Goal: Transaction & Acquisition: Purchase product/service

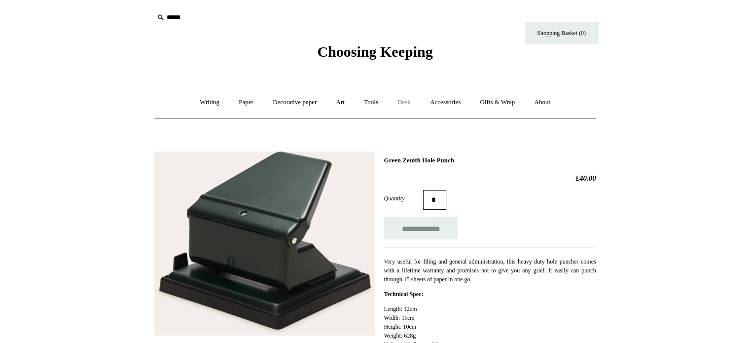
click at [411, 100] on link "Desk +" at bounding box center [404, 102] width 31 height 26
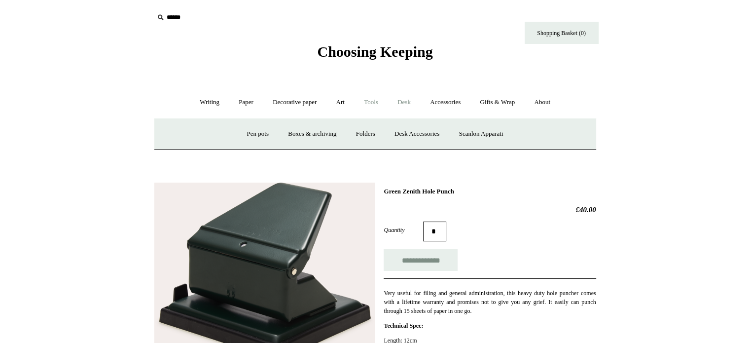
click at [371, 103] on link "Tools +" at bounding box center [371, 102] width 32 height 26
click at [477, 130] on link "Hole punches" at bounding box center [475, 134] width 53 height 26
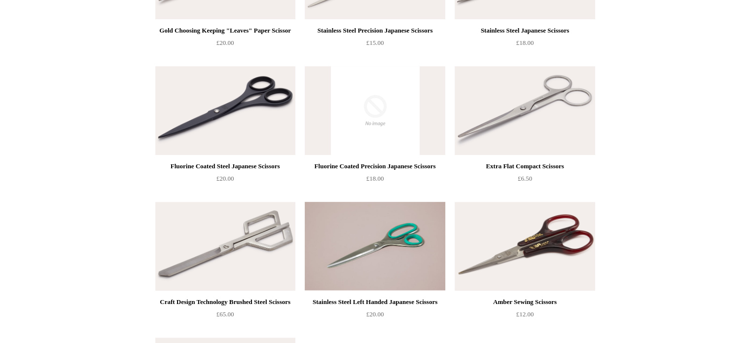
scroll to position [467, 0]
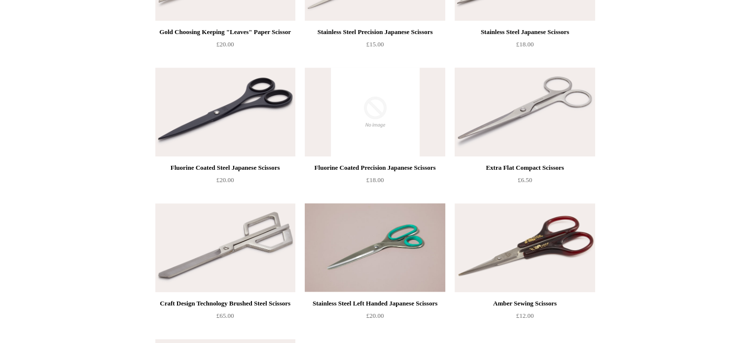
click at [521, 115] on img at bounding box center [525, 112] width 140 height 89
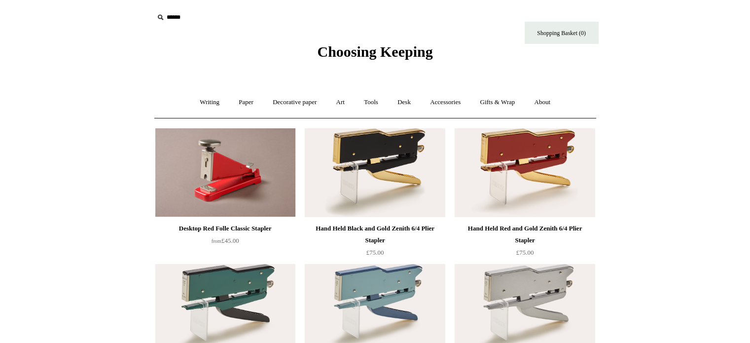
click at [235, 171] on img at bounding box center [225, 172] width 140 height 89
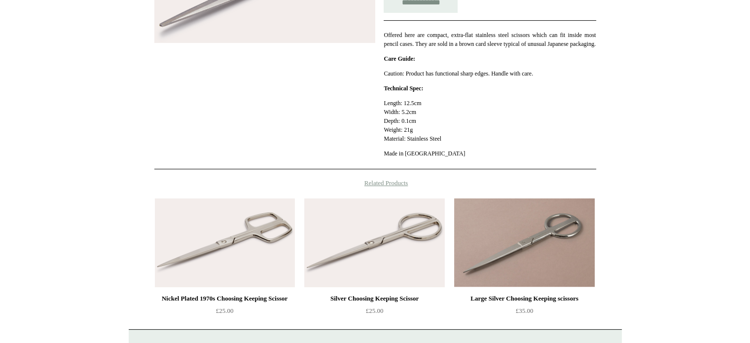
scroll to position [227, 0]
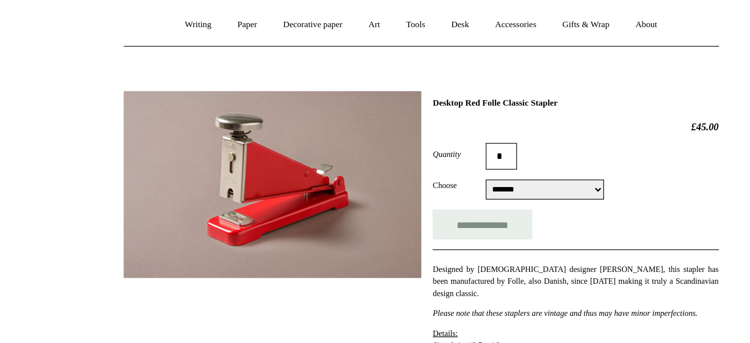
scroll to position [36, 0]
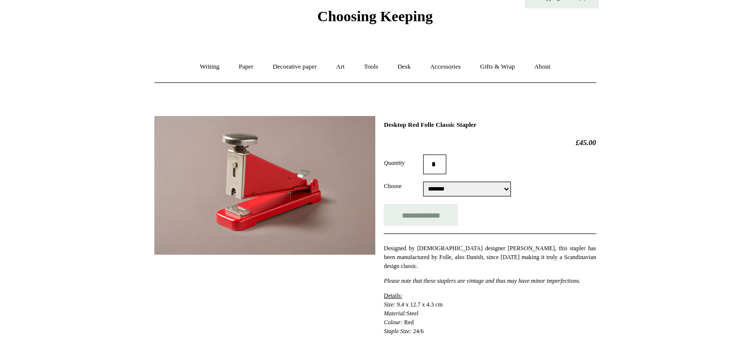
click at [416, 123] on h1 "Desktop Red Folle Classic Stapler" at bounding box center [490, 125] width 212 height 8
drag, startPoint x: 416, startPoint y: 123, endPoint x: 472, endPoint y: 122, distance: 56.2
click at [472, 122] on h1 "Desktop Red Folle Classic Stapler" at bounding box center [490, 125] width 212 height 8
click at [445, 185] on select "**********" at bounding box center [467, 188] width 88 height 15
